Goal: Transaction & Acquisition: Purchase product/service

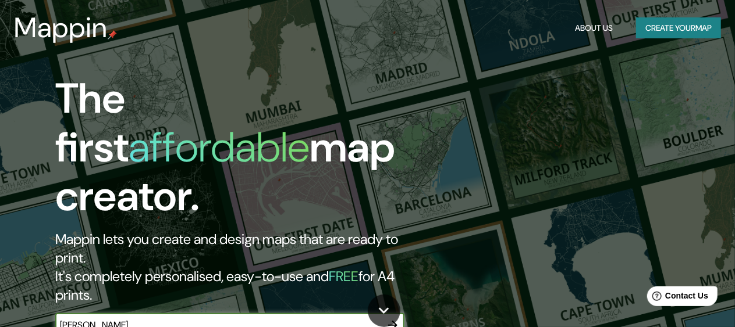
drag, startPoint x: 129, startPoint y: 273, endPoint x: 0, endPoint y: 280, distance: 129.3
click at [0, 280] on div "The first affordable map creator. Mappin lets you create and design maps that a…" at bounding box center [367, 163] width 735 height 327
type input "[GEOGRAPHIC_DATA]"
click at [389, 319] on icon "button" at bounding box center [393, 326] width 14 height 14
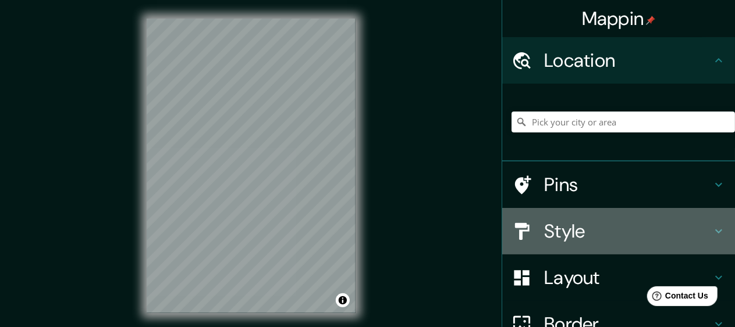
click at [647, 229] on h4 "Style" at bounding box center [628, 231] width 168 height 23
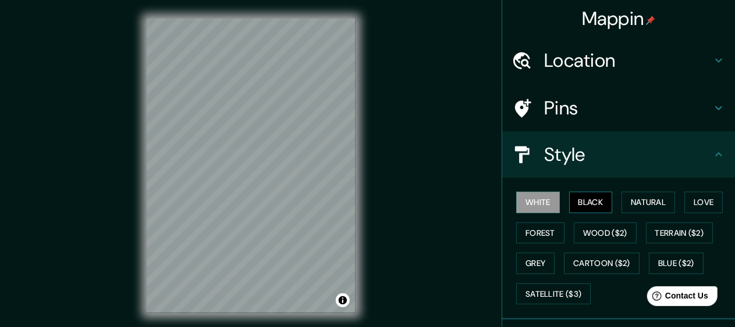
click at [595, 205] on button "Black" at bounding box center [591, 203] width 44 height 22
click at [540, 199] on button "White" at bounding box center [538, 203] width 44 height 22
click at [634, 200] on button "Natural" at bounding box center [648, 203] width 54 height 22
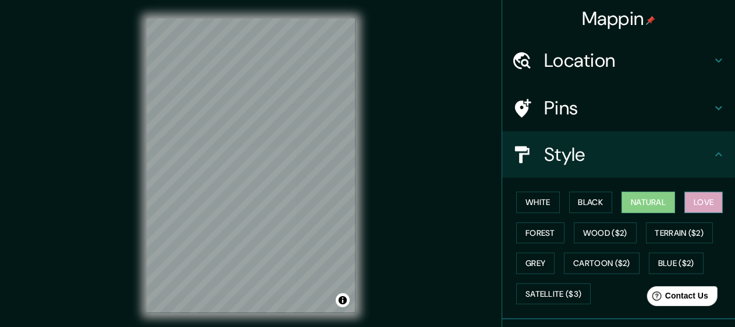
click at [684, 199] on button "Love" at bounding box center [703, 203] width 38 height 22
click at [516, 235] on button "Forest" at bounding box center [540, 234] width 48 height 22
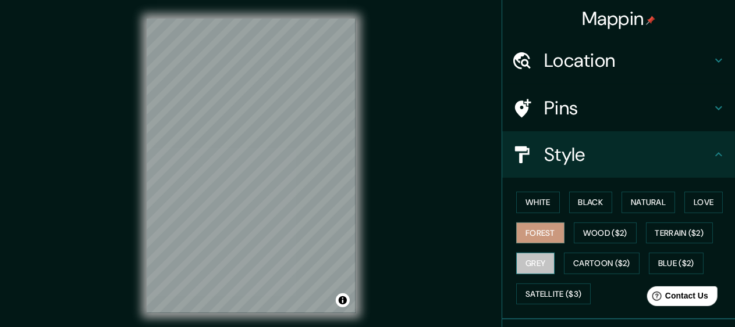
click at [527, 267] on button "Grey" at bounding box center [535, 264] width 38 height 22
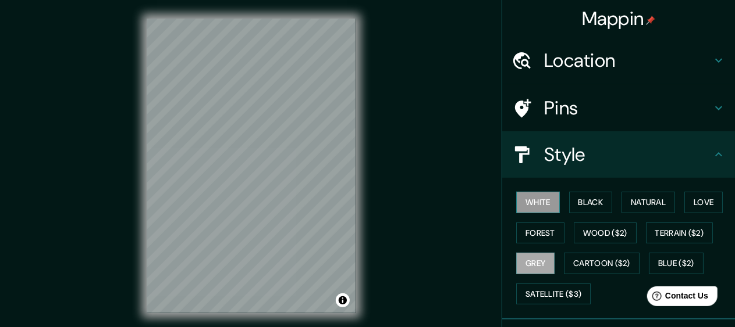
click at [519, 202] on button "White" at bounding box center [538, 203] width 44 height 22
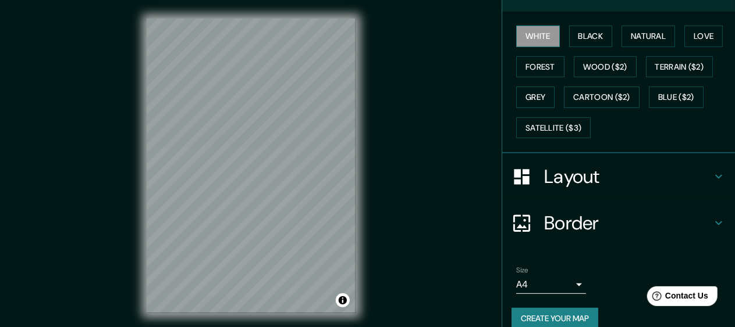
scroll to position [174, 0]
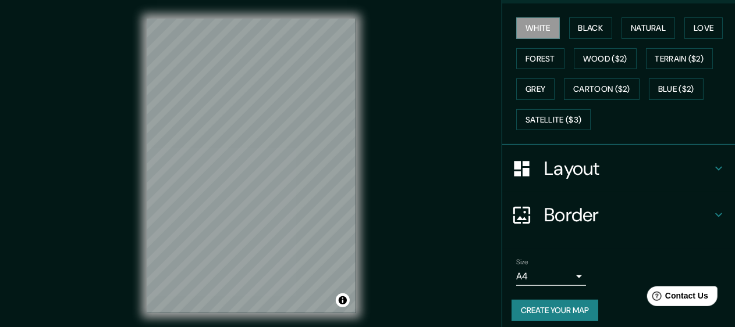
click at [548, 176] on h4 "Layout" at bounding box center [628, 168] width 168 height 23
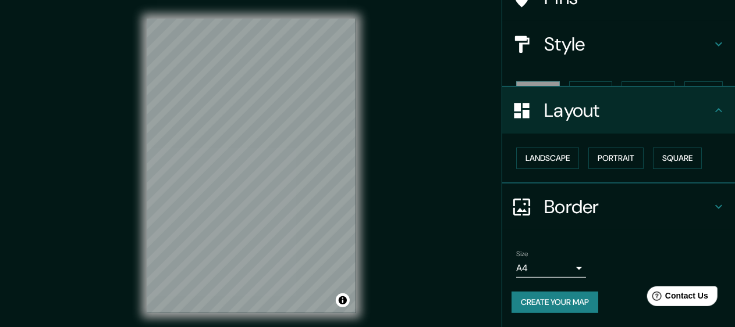
scroll to position [90, 0]
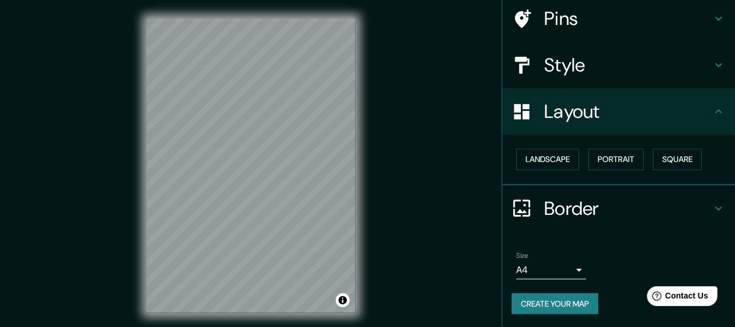
click at [590, 203] on h4 "Border" at bounding box center [628, 208] width 168 height 23
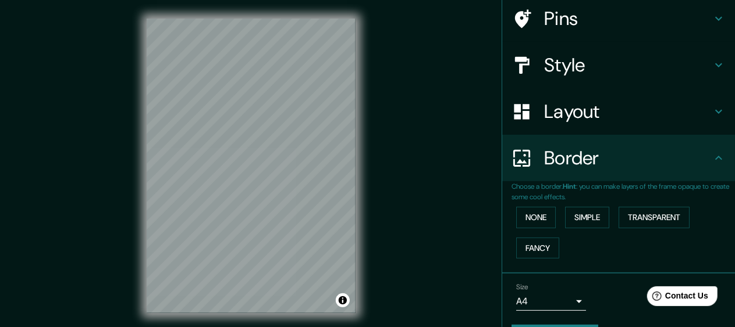
scroll to position [121, 0]
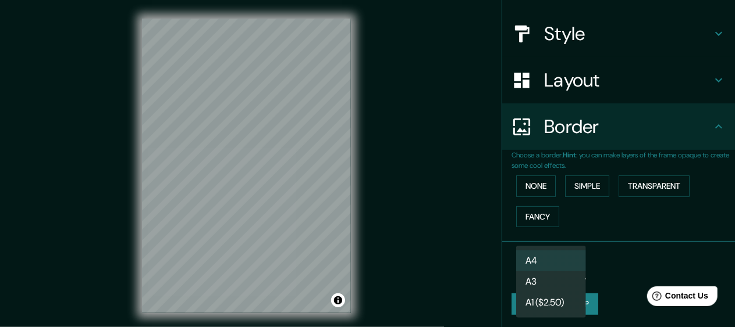
click at [568, 272] on body "Mappin Location Pins Style Layout Border Choose a border. Hint : you can make l…" at bounding box center [367, 163] width 735 height 327
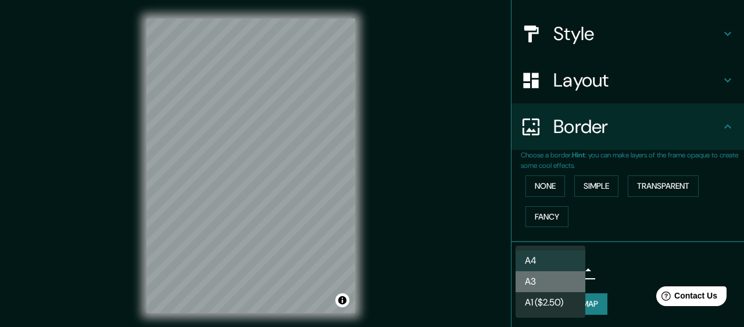
click at [565, 280] on li "A3" at bounding box center [551, 282] width 70 height 21
type input "a4"
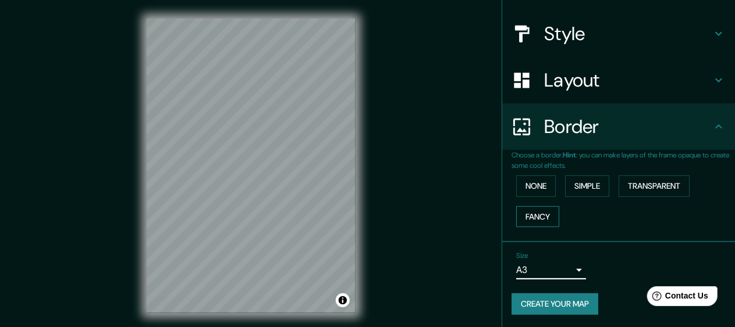
click at [539, 220] on button "Fancy" at bounding box center [537, 217] width 43 height 22
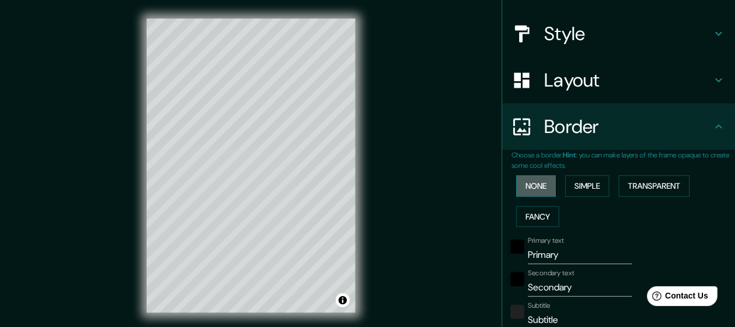
click at [532, 191] on button "None" at bounding box center [536, 187] width 40 height 22
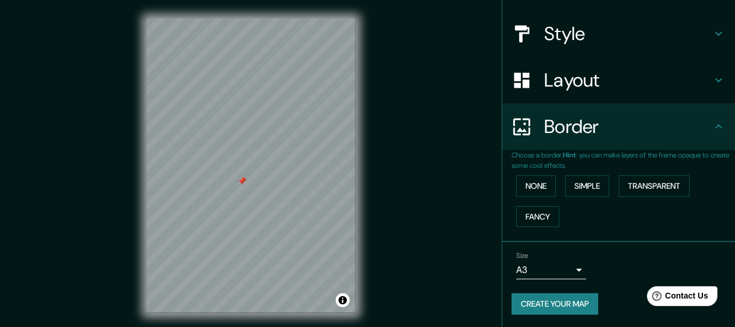
click at [243, 182] on div at bounding box center [241, 181] width 9 height 9
